Goal: Check status: Check status

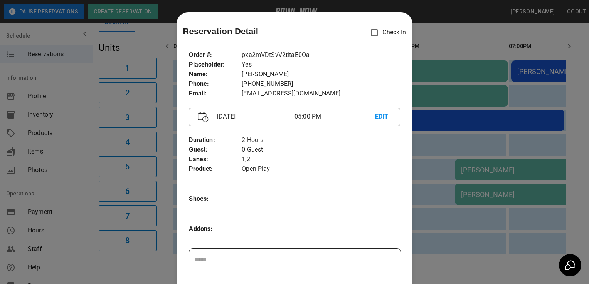
scroll to position [12, 0]
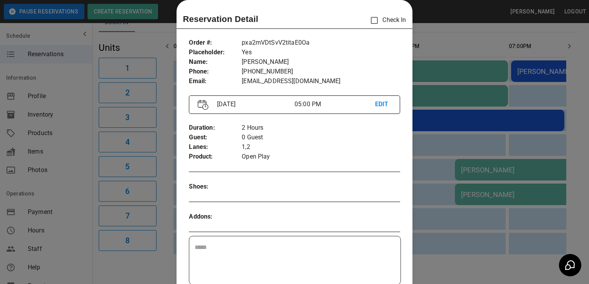
click at [143, 43] on div at bounding box center [294, 142] width 589 height 284
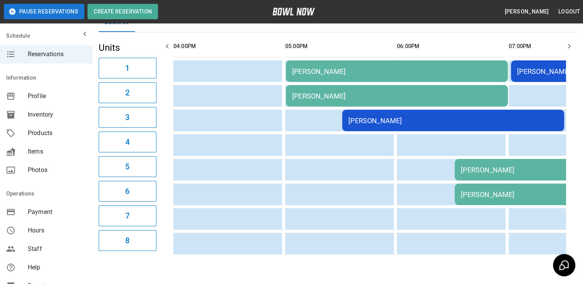
click at [319, 101] on td "[PERSON_NAME]" at bounding box center [397, 96] width 222 height 22
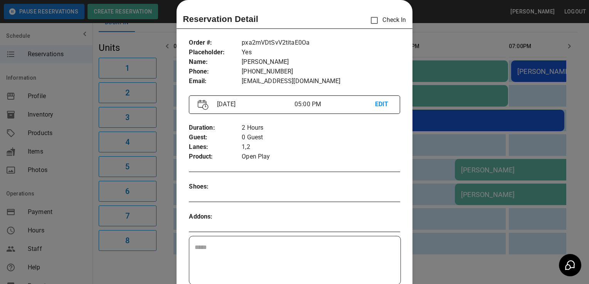
click at [143, 47] on div at bounding box center [294, 142] width 589 height 284
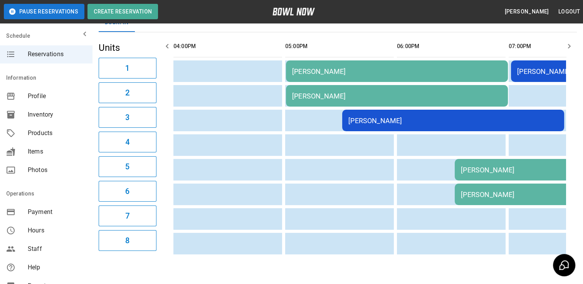
click at [313, 76] on td "[PERSON_NAME]" at bounding box center [397, 71] width 222 height 22
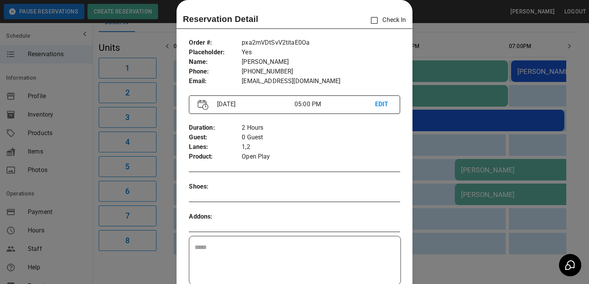
click at [146, 42] on div at bounding box center [294, 142] width 589 height 284
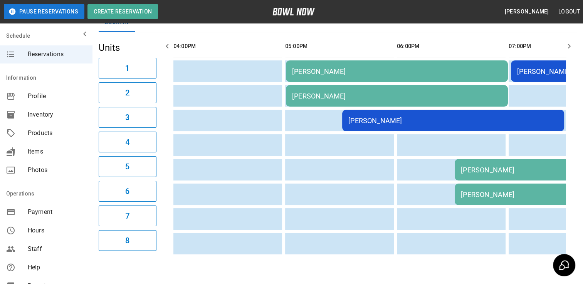
click at [378, 121] on div "[PERSON_NAME]" at bounding box center [453, 121] width 210 height 8
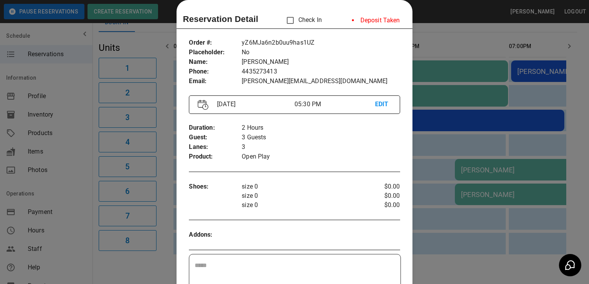
click at [354, 195] on p "size 0" at bounding box center [303, 196] width 123 height 9
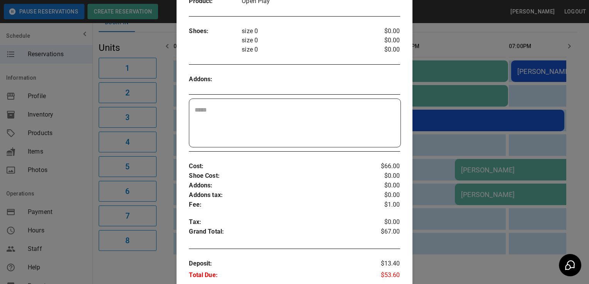
scroll to position [186, 0]
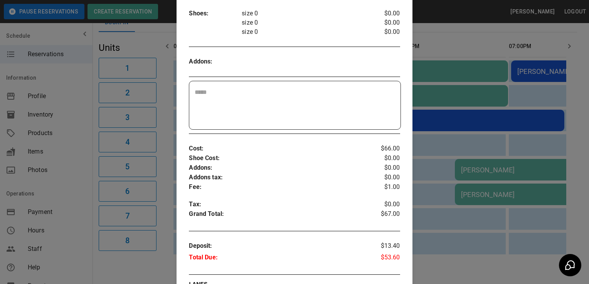
click at [146, 46] on div at bounding box center [294, 142] width 589 height 284
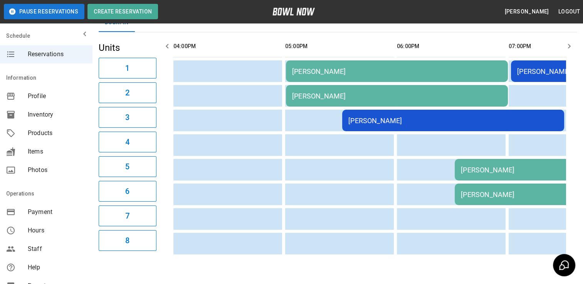
click at [484, 168] on div "[PERSON_NAME]" at bounding box center [566, 170] width 210 height 8
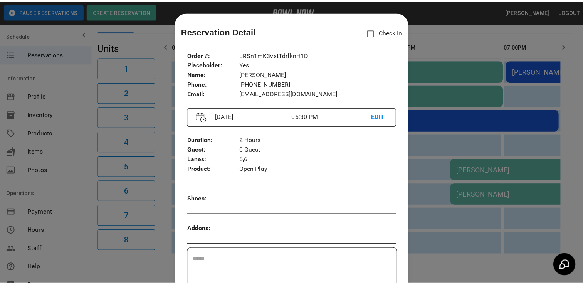
scroll to position [12, 0]
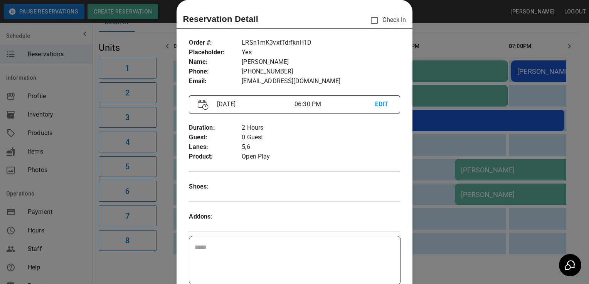
click at [323, 15] on div "Reservation Detail Check In" at bounding box center [294, 20] width 223 height 16
click at [155, 43] on div at bounding box center [294, 142] width 589 height 284
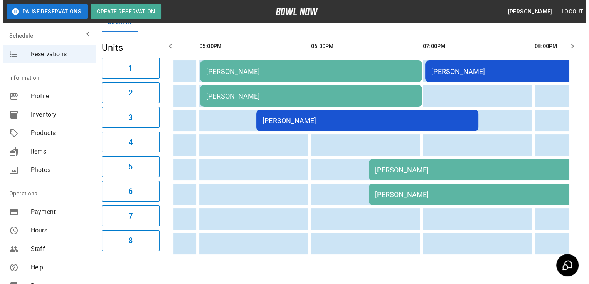
scroll to position [0, 106]
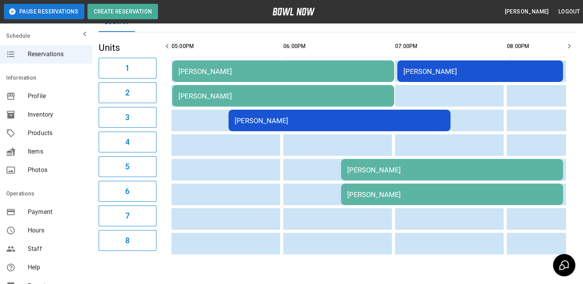
click at [447, 72] on div "[PERSON_NAME]" at bounding box center [479, 71] width 153 height 8
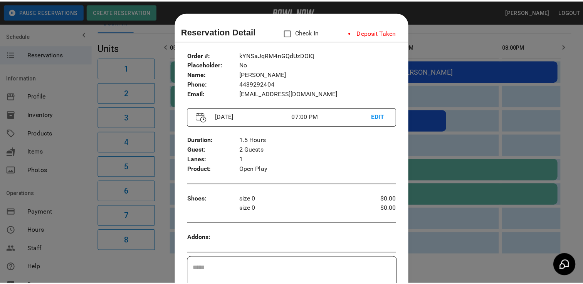
scroll to position [12, 0]
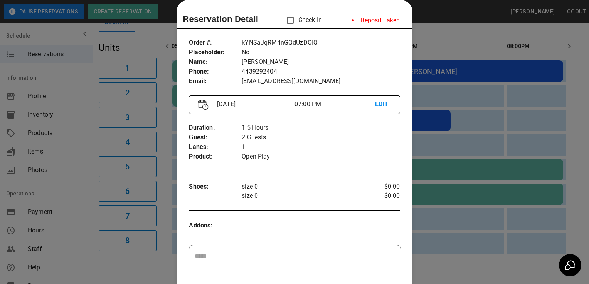
click at [129, 266] on div at bounding box center [294, 142] width 589 height 284
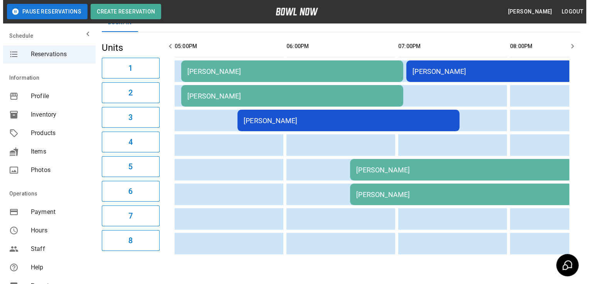
scroll to position [0, 108]
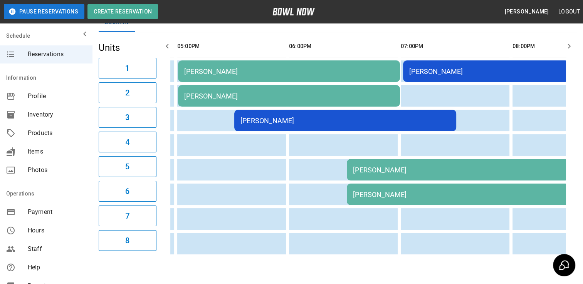
click at [456, 77] on td "[PERSON_NAME]" at bounding box center [486, 71] width 166 height 22
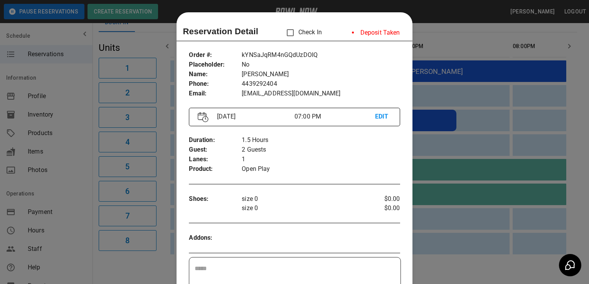
scroll to position [12, 0]
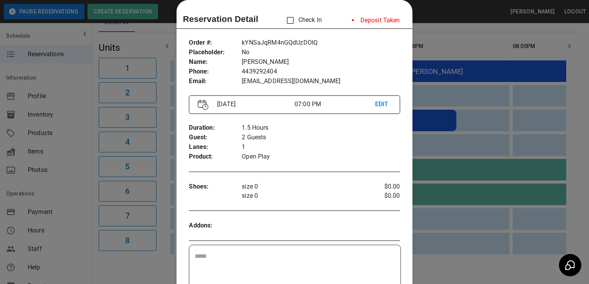
click at [328, 210] on div "Order # : Placeholder : Name : Phone : Email : kYNSaJqRM4nGQdUzDOIQ No [PERSON_…" at bounding box center [293, 280] width 235 height 497
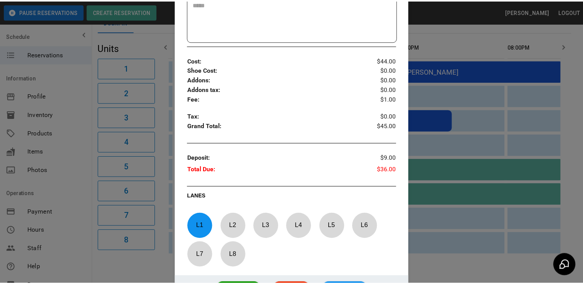
scroll to position [275, 0]
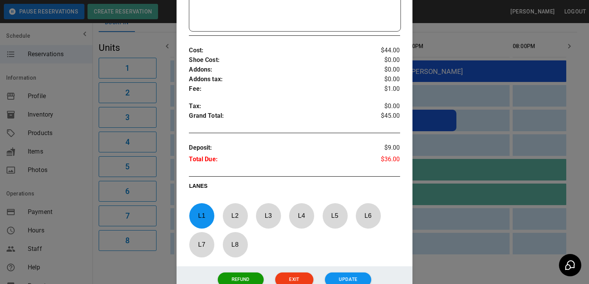
click at [135, 262] on div at bounding box center [294, 142] width 589 height 284
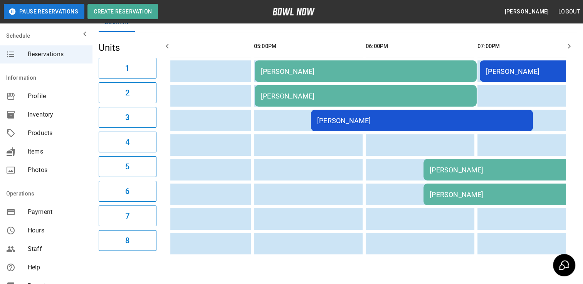
scroll to position [0, 0]
